Goal: Find specific page/section: Locate item on page

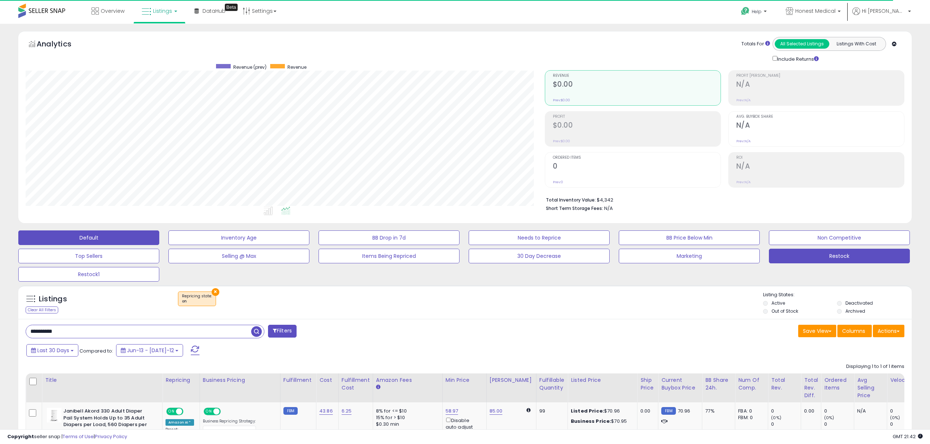
scroll to position [150, 519]
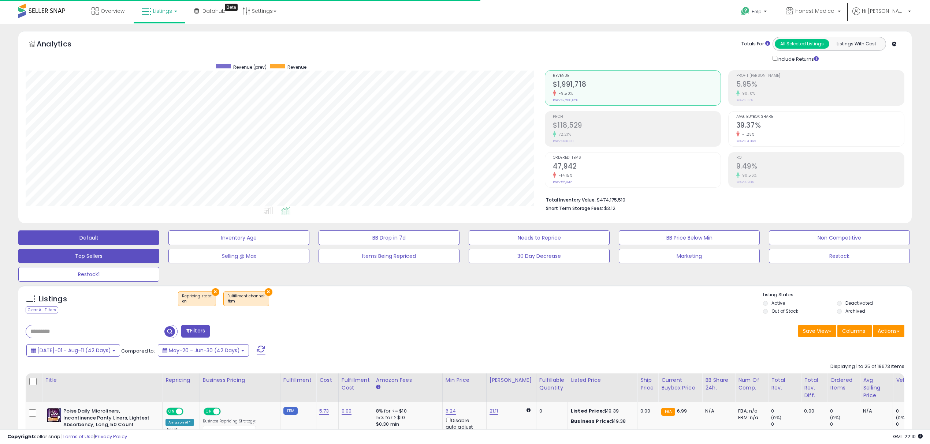
scroll to position [150, 519]
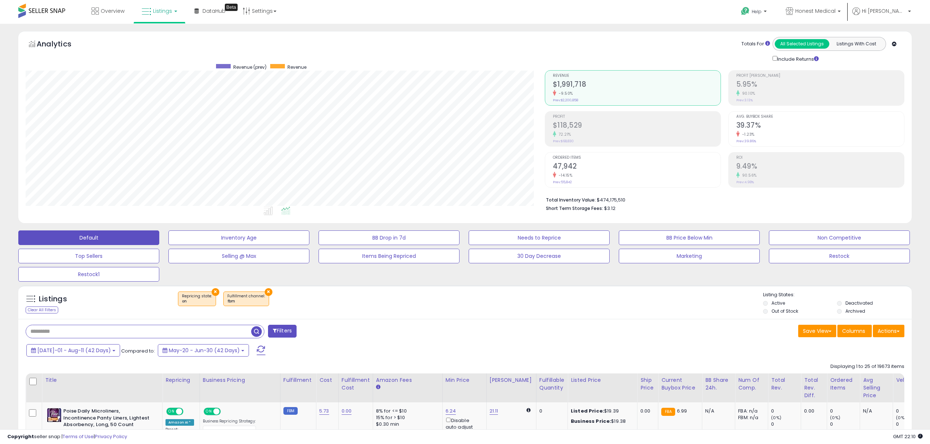
click at [88, 335] on input "text" at bounding box center [138, 332] width 225 height 13
type input "*****"
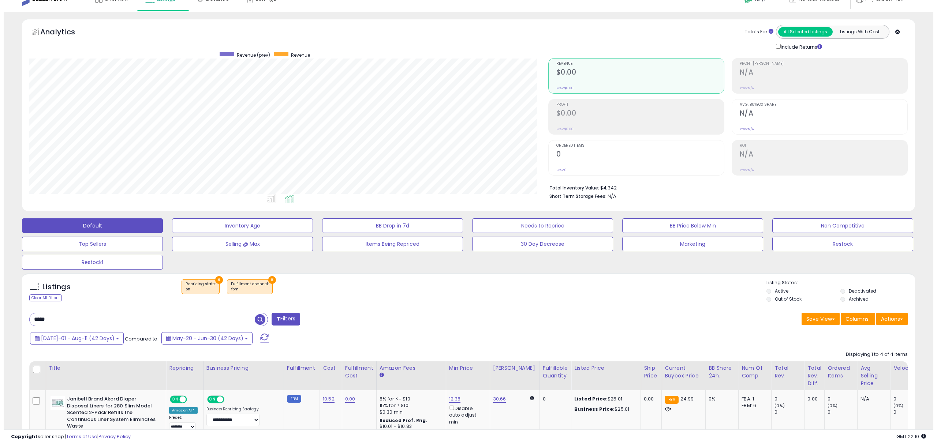
scroll to position [0, 0]
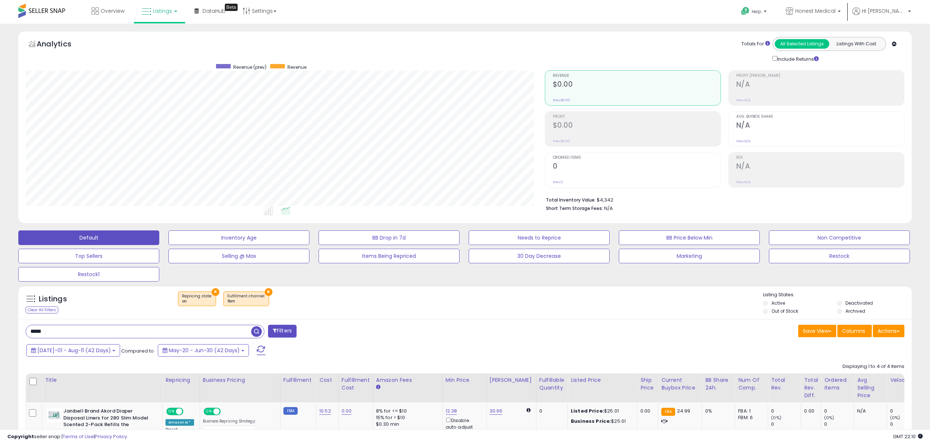
click at [265, 293] on button "×" at bounding box center [269, 293] width 8 height 8
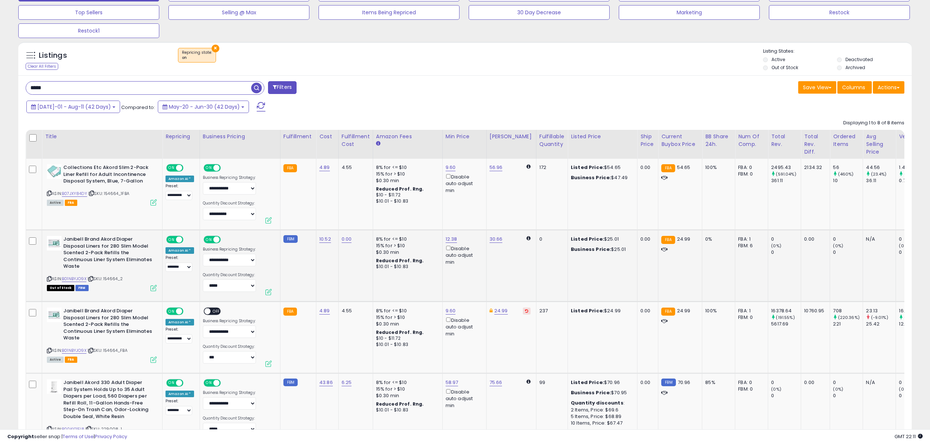
scroll to position [150, 519]
click at [50, 277] on div "ASIN: B01NBYJO9X | SKU: 154664_2 Out of Stock FBM" at bounding box center [102, 263] width 110 height 54
click at [49, 280] on icon at bounding box center [49, 279] width 5 height 4
click at [48, 351] on icon at bounding box center [49, 351] width 5 height 4
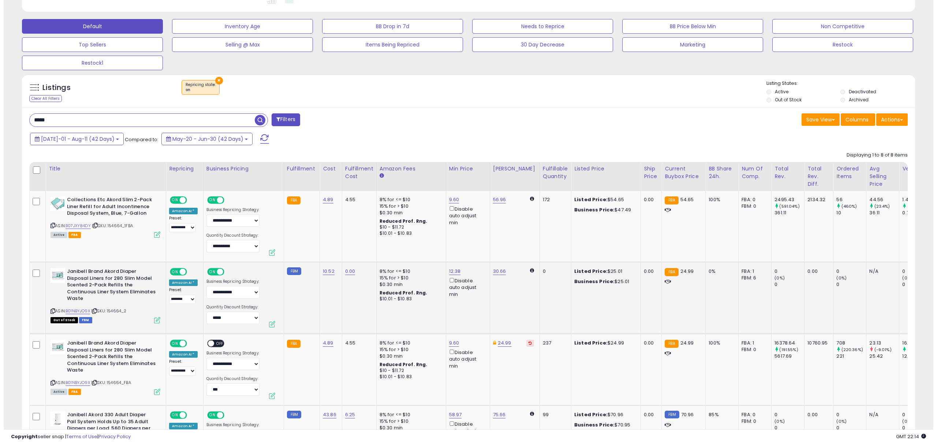
scroll to position [244, 0]
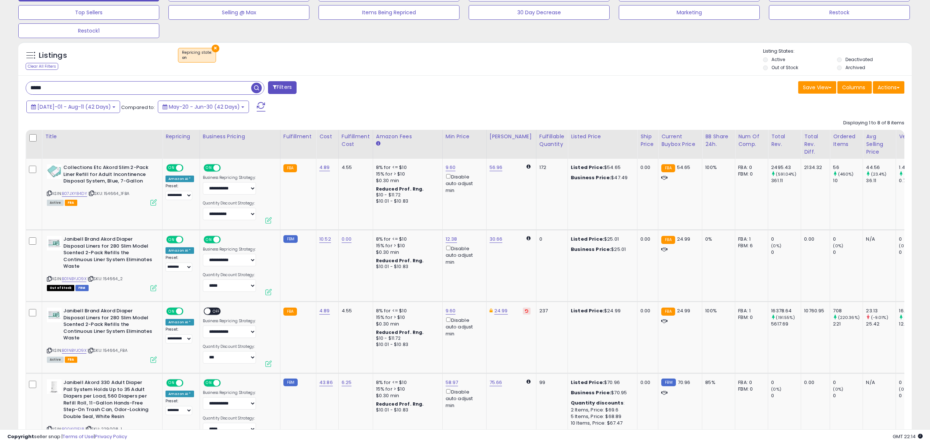
click at [289, 92] on button "Filters" at bounding box center [282, 87] width 29 height 13
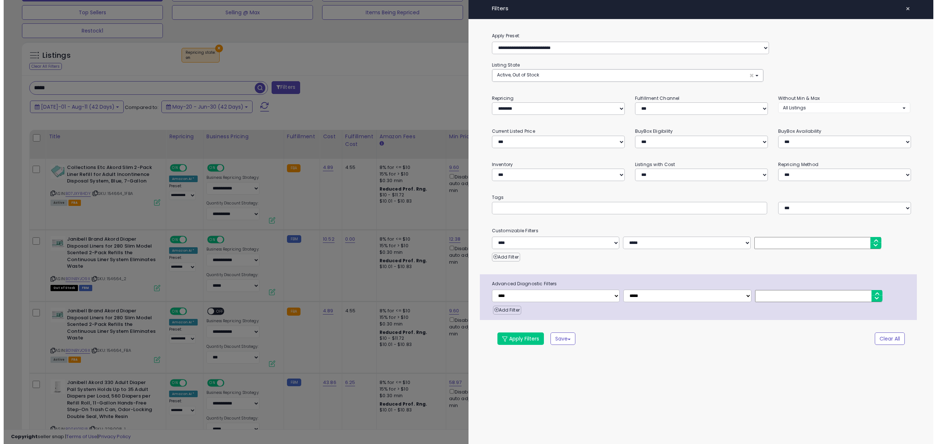
scroll to position [150, 523]
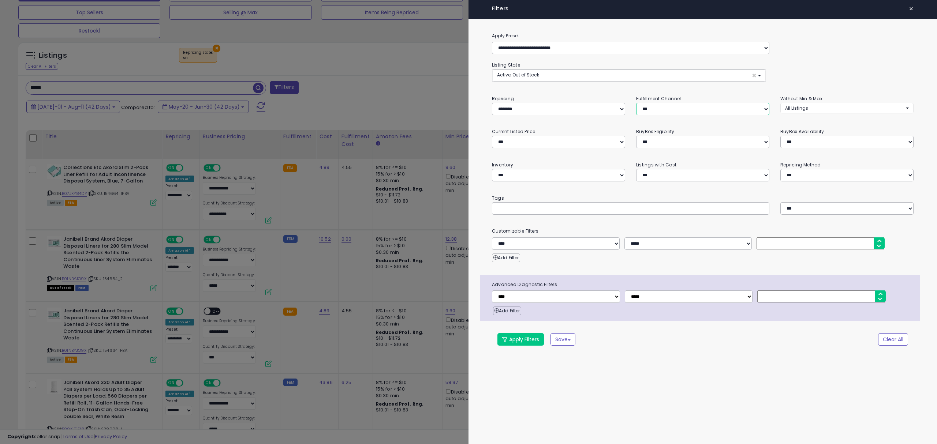
click at [655, 106] on select "*** *** *** ***" at bounding box center [702, 109] width 133 height 12
select select "***"
click at [636, 103] on select "*** *** *** ***" at bounding box center [702, 109] width 133 height 12
click at [533, 338] on button "Apply Filters" at bounding box center [521, 340] width 47 height 12
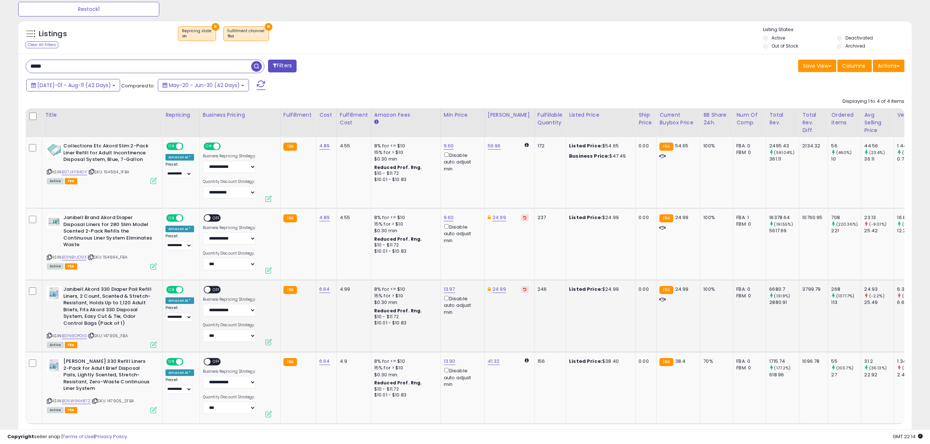
scroll to position [268, 0]
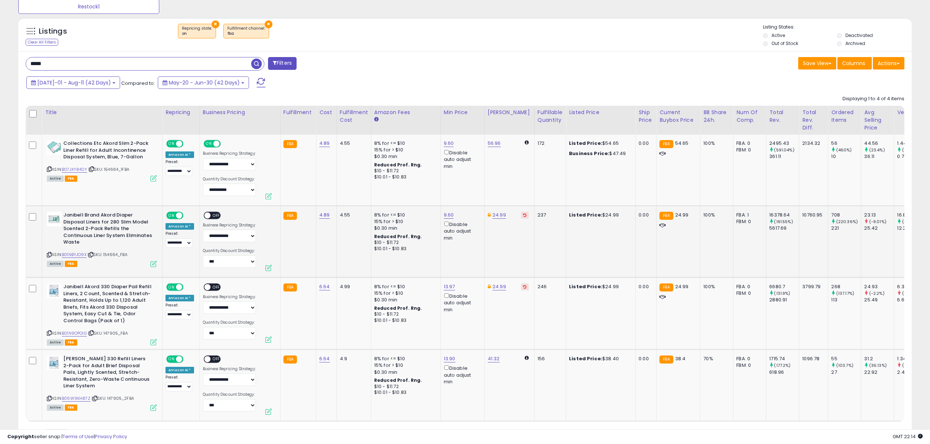
click at [49, 252] on div "ASIN: B01NBYJO9X | SKU: 154664_FBA Active FBA" at bounding box center [102, 239] width 110 height 54
click at [46, 256] on div "Janibell Brand Akord Diaper Disposal Liners for 280 Slim Model Scented 2-Pack R…" at bounding box center [101, 239] width 112 height 54
click at [49, 256] on icon at bounding box center [49, 255] width 5 height 4
click at [48, 169] on icon at bounding box center [49, 169] width 5 height 4
click at [51, 334] on icon at bounding box center [49, 333] width 5 height 4
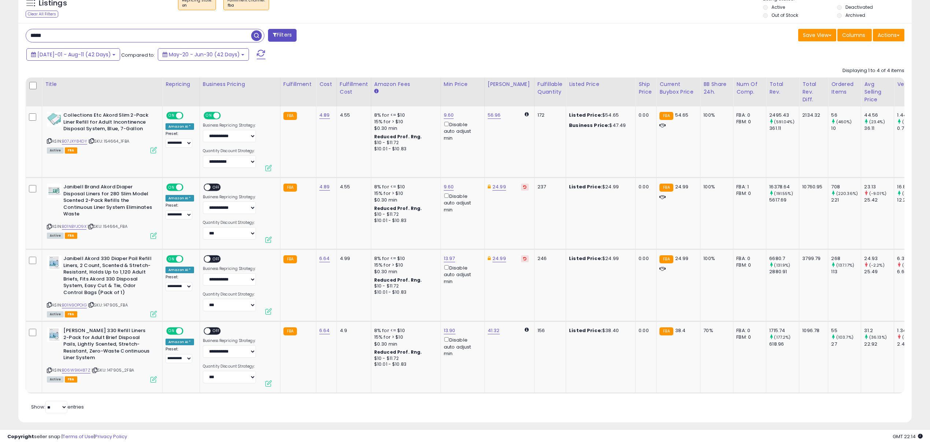
scroll to position [310, 0]
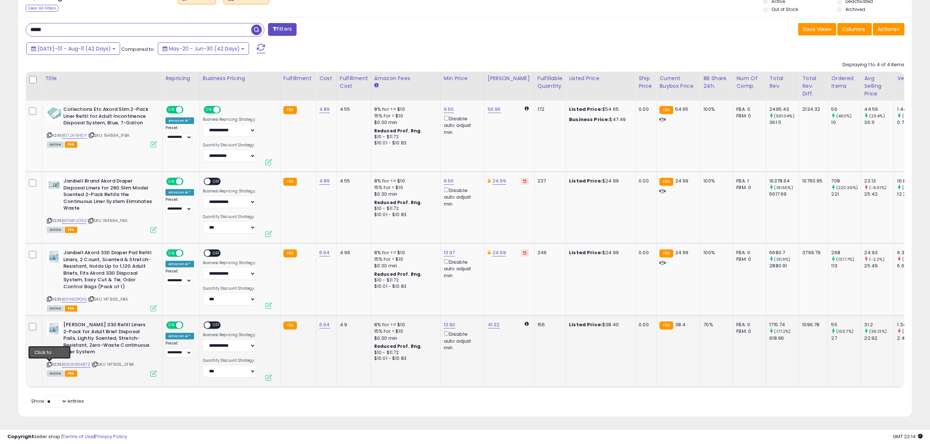
click at [49, 363] on icon at bounding box center [49, 365] width 5 height 4
click at [108, 17] on div "***** Filters Save View Save As New View Update Current View" at bounding box center [464, 217] width 893 height 400
click at [50, 219] on icon at bounding box center [49, 221] width 5 height 4
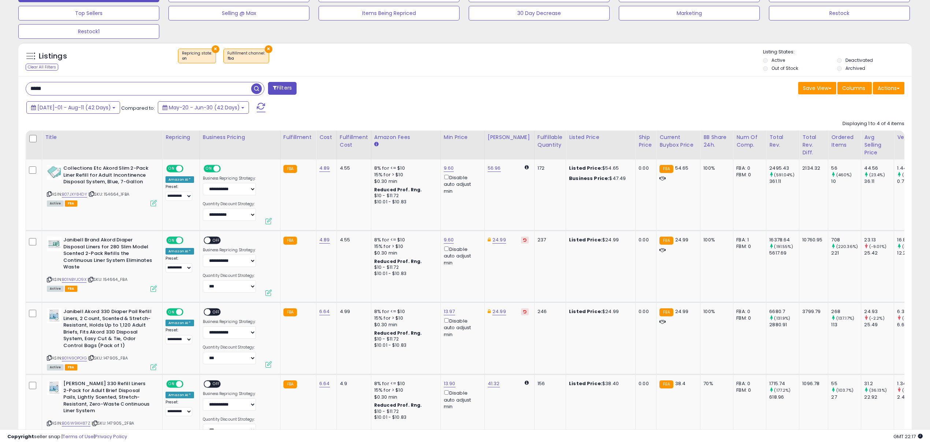
scroll to position [163, 0]
